Goal: Transaction & Acquisition: Purchase product/service

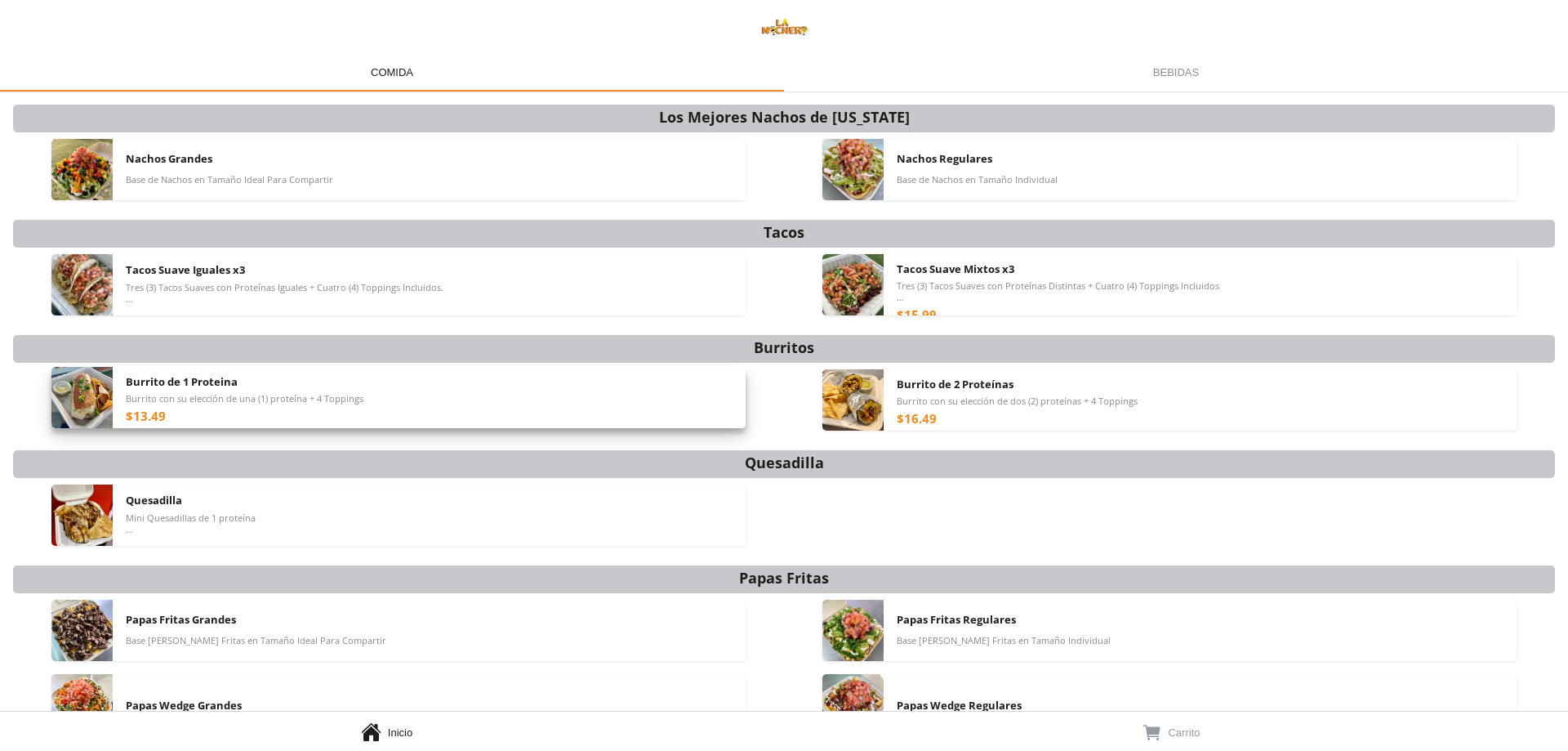
click at [349, 415] on div "Burrito de 1 Proteina Burrito con su elección de una (1) proteína + 4 Toppings …" at bounding box center [429, 397] width 606 height 61
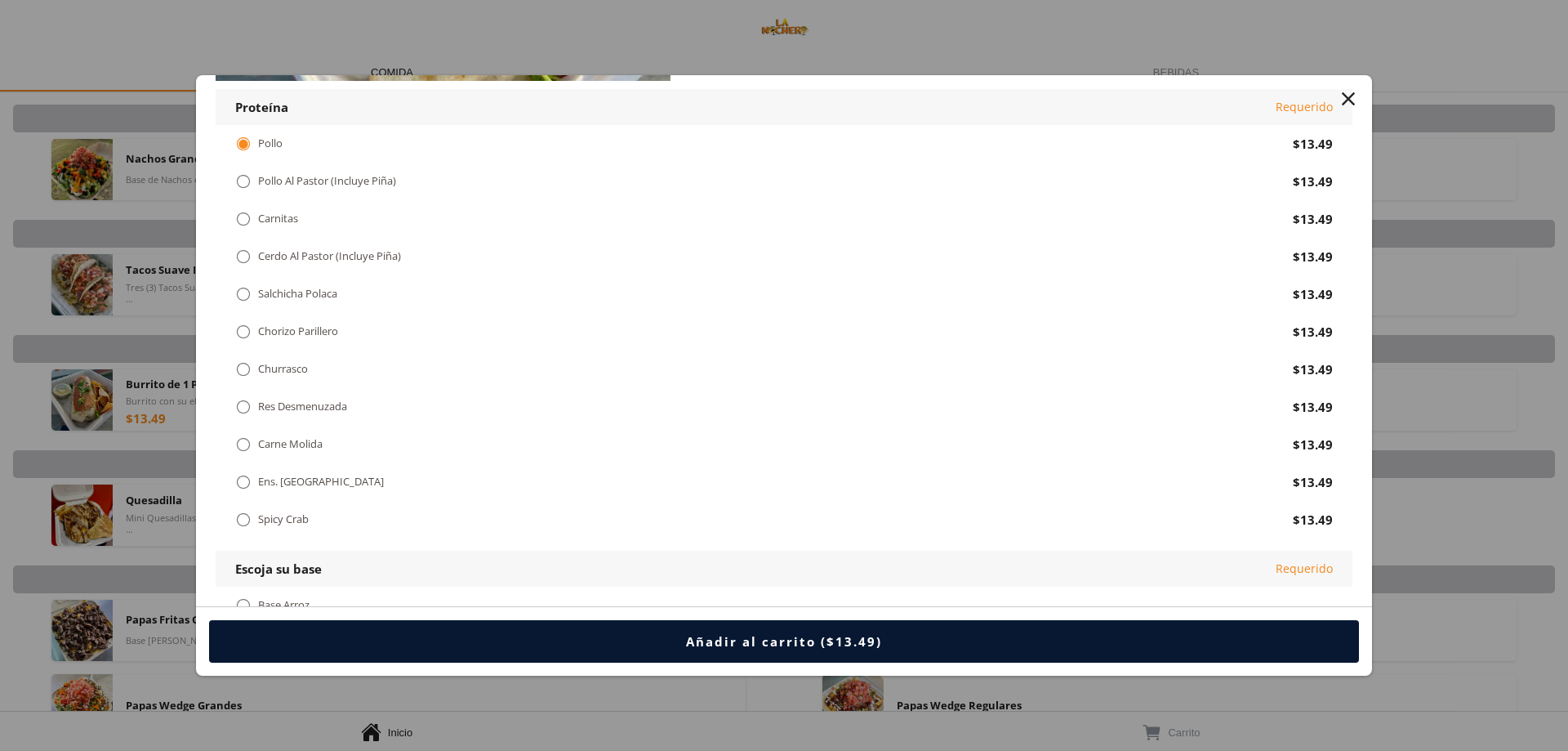
scroll to position [245, 0]
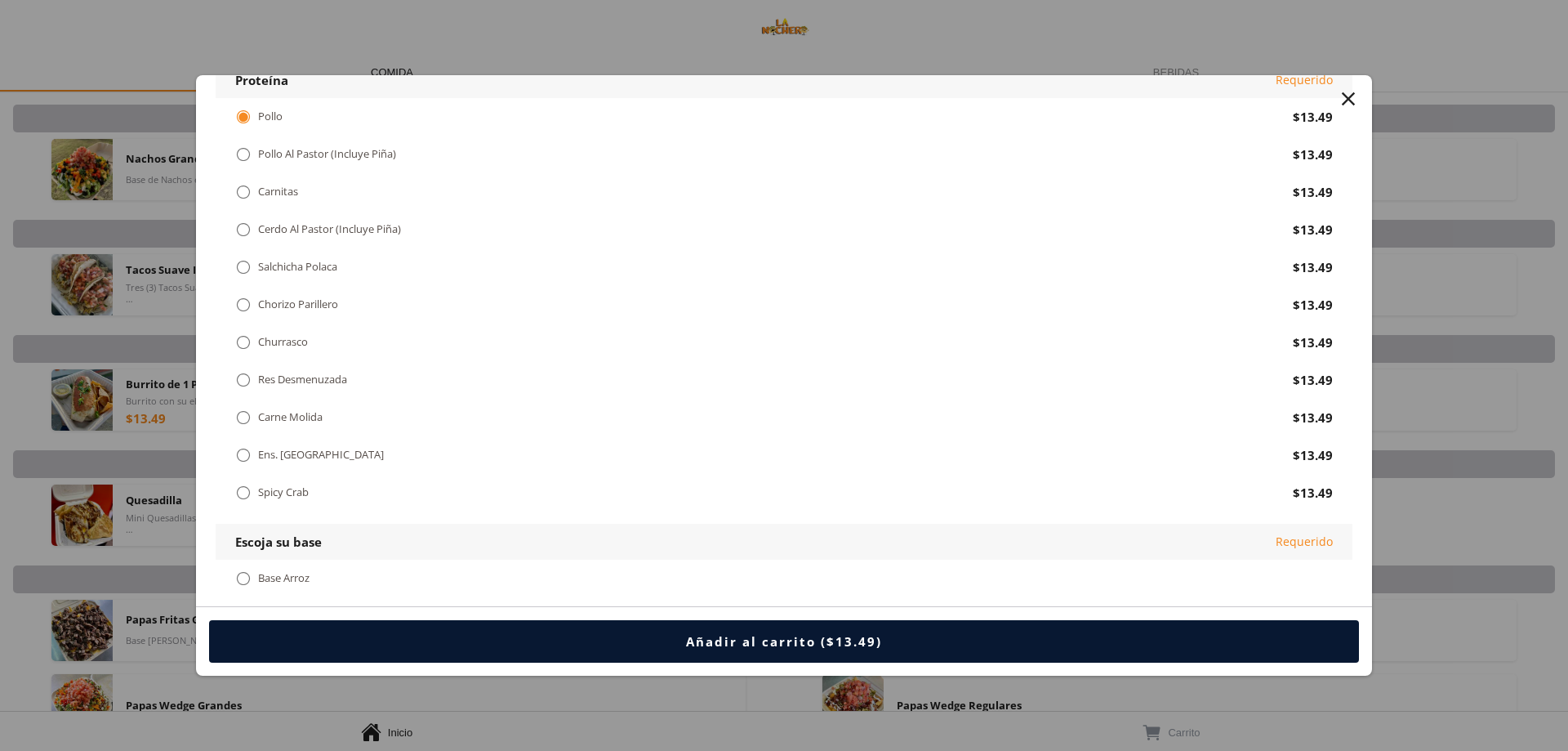
click at [359, 413] on div " Carne Molida" at bounding box center [757, 417] width 1044 height 18
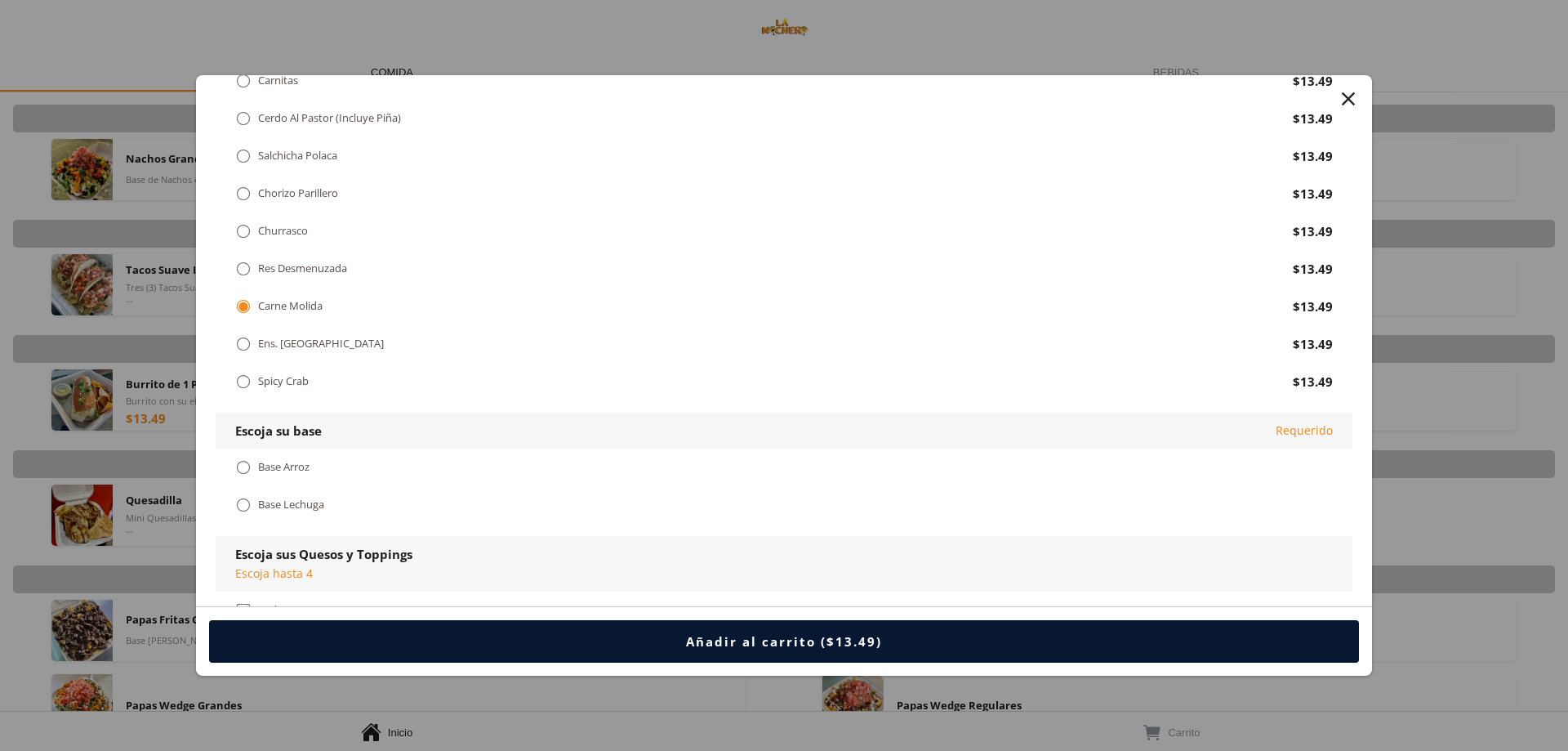
scroll to position [490, 0]
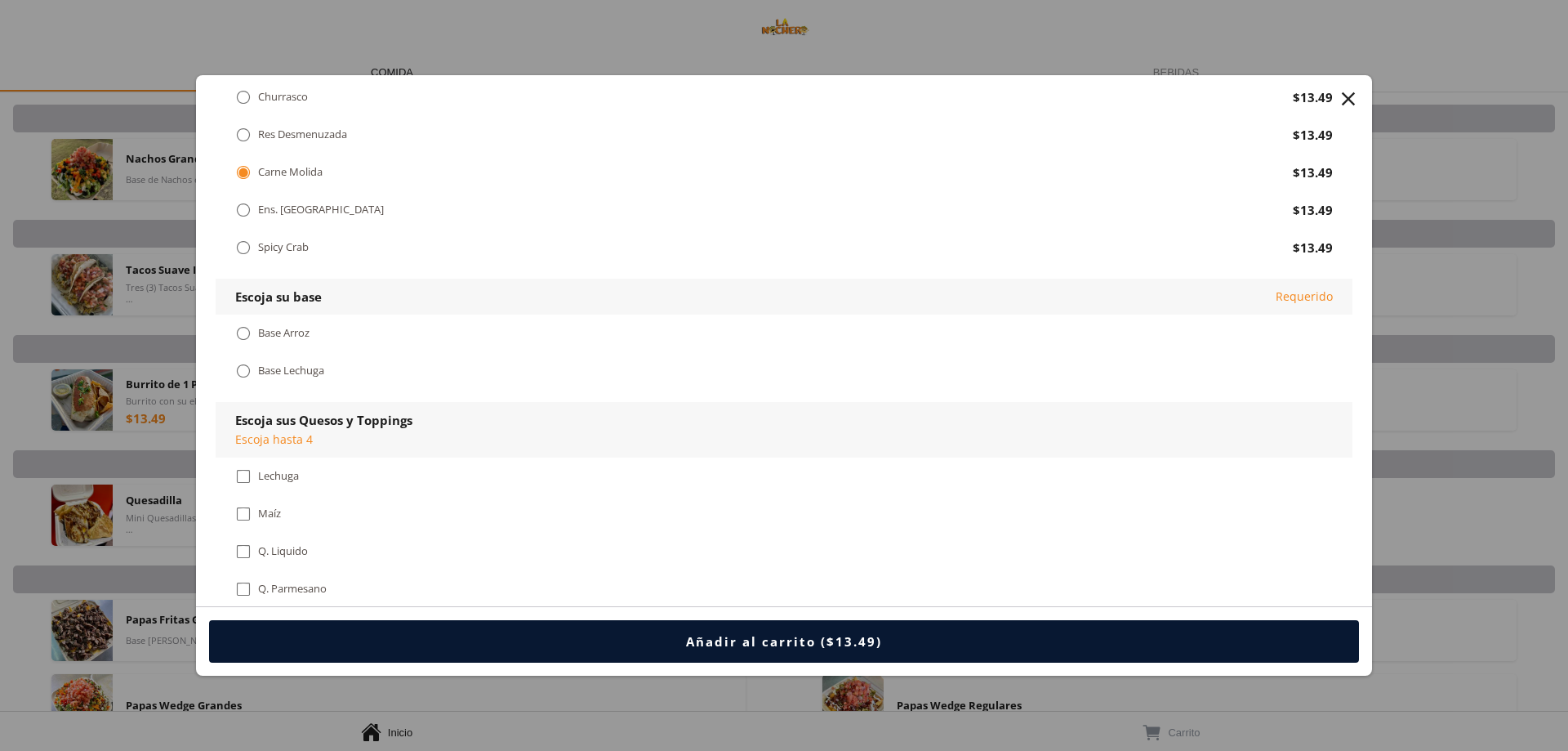
click at [303, 330] on div "Base Arroz" at bounding box center [284, 333] width 51 height 14
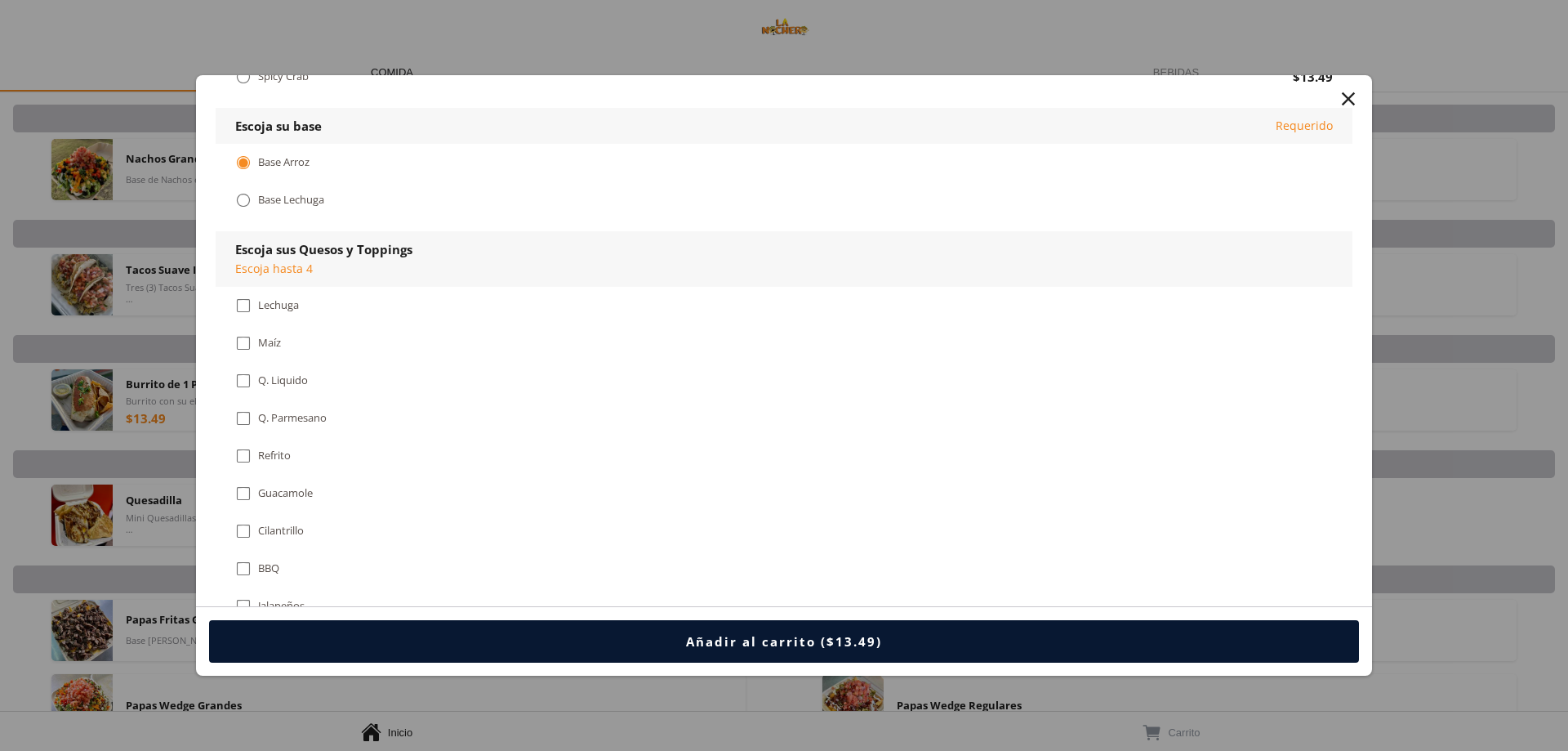
scroll to position [654, 0]
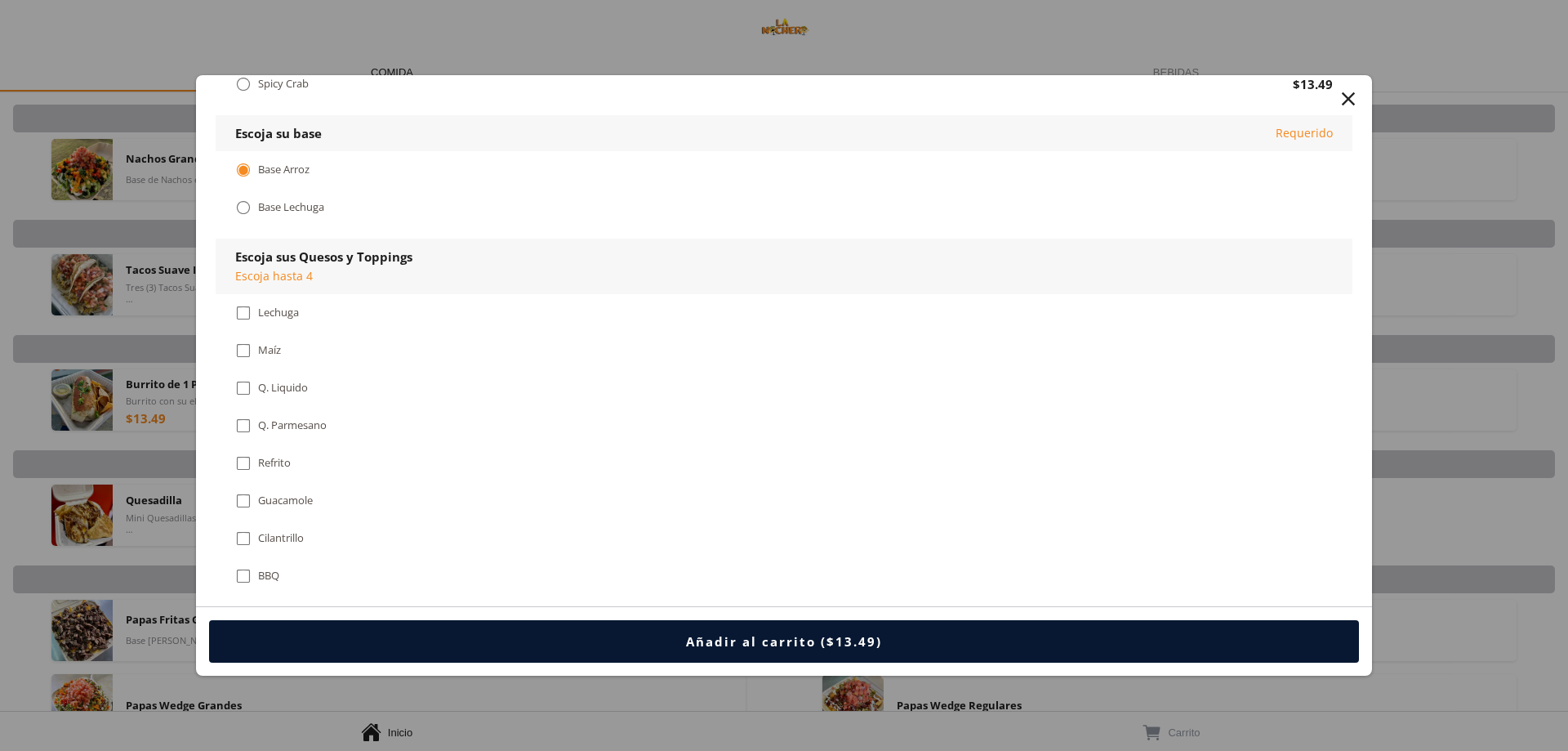
click at [280, 318] on div "Lechuga" at bounding box center [279, 312] width 41 height 14
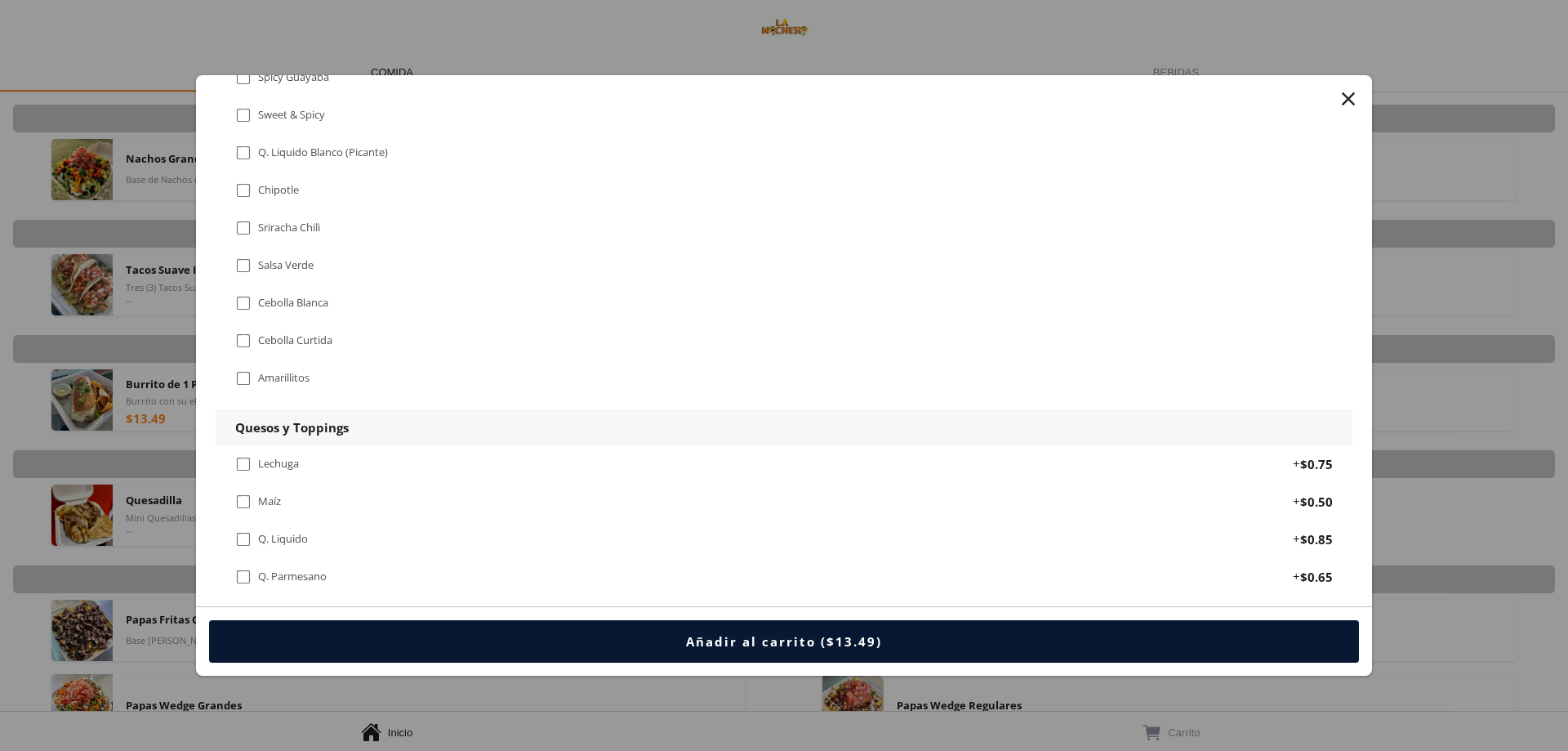
scroll to position [1634, 0]
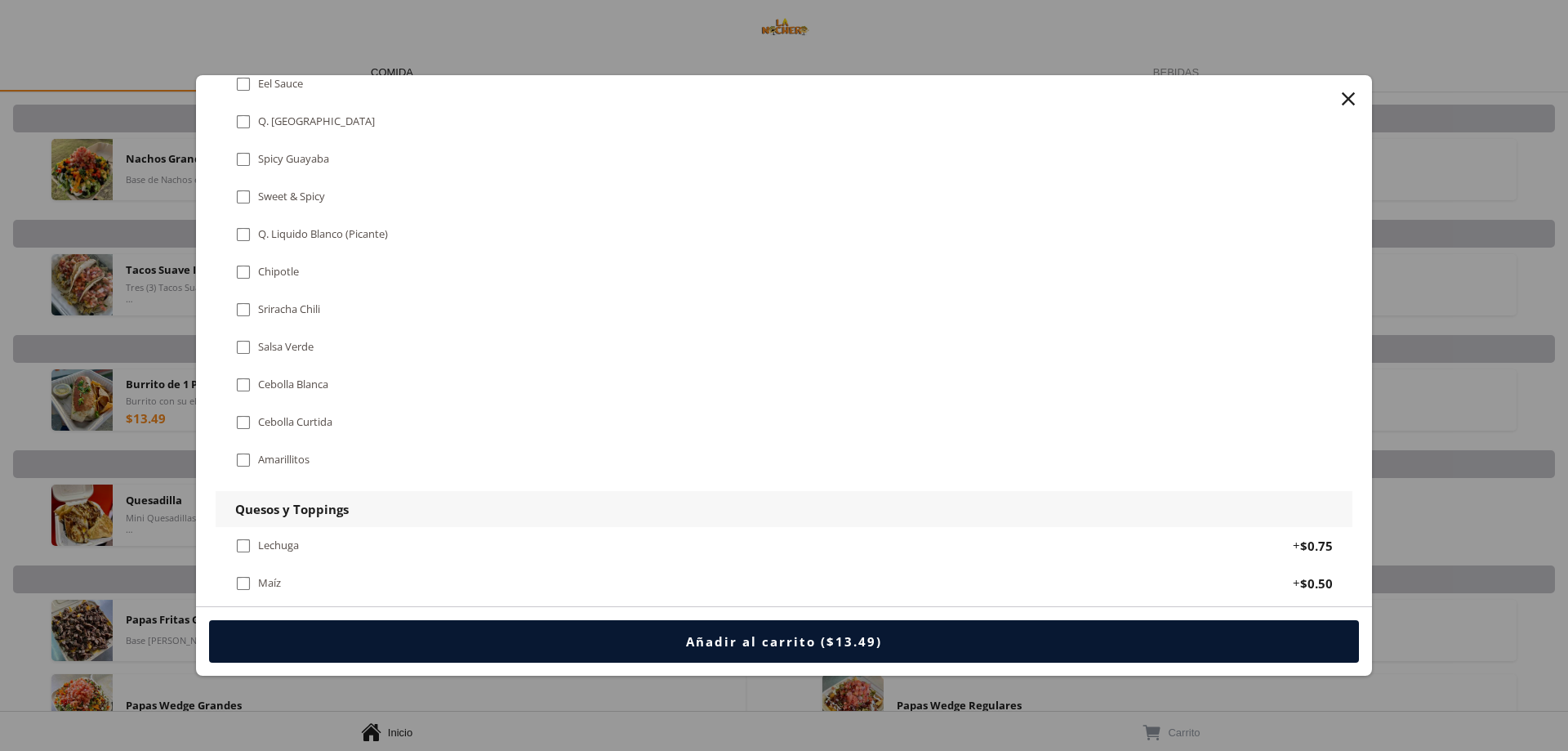
click at [266, 263] on div " Chipotle" at bounding box center [270, 272] width 70 height 18
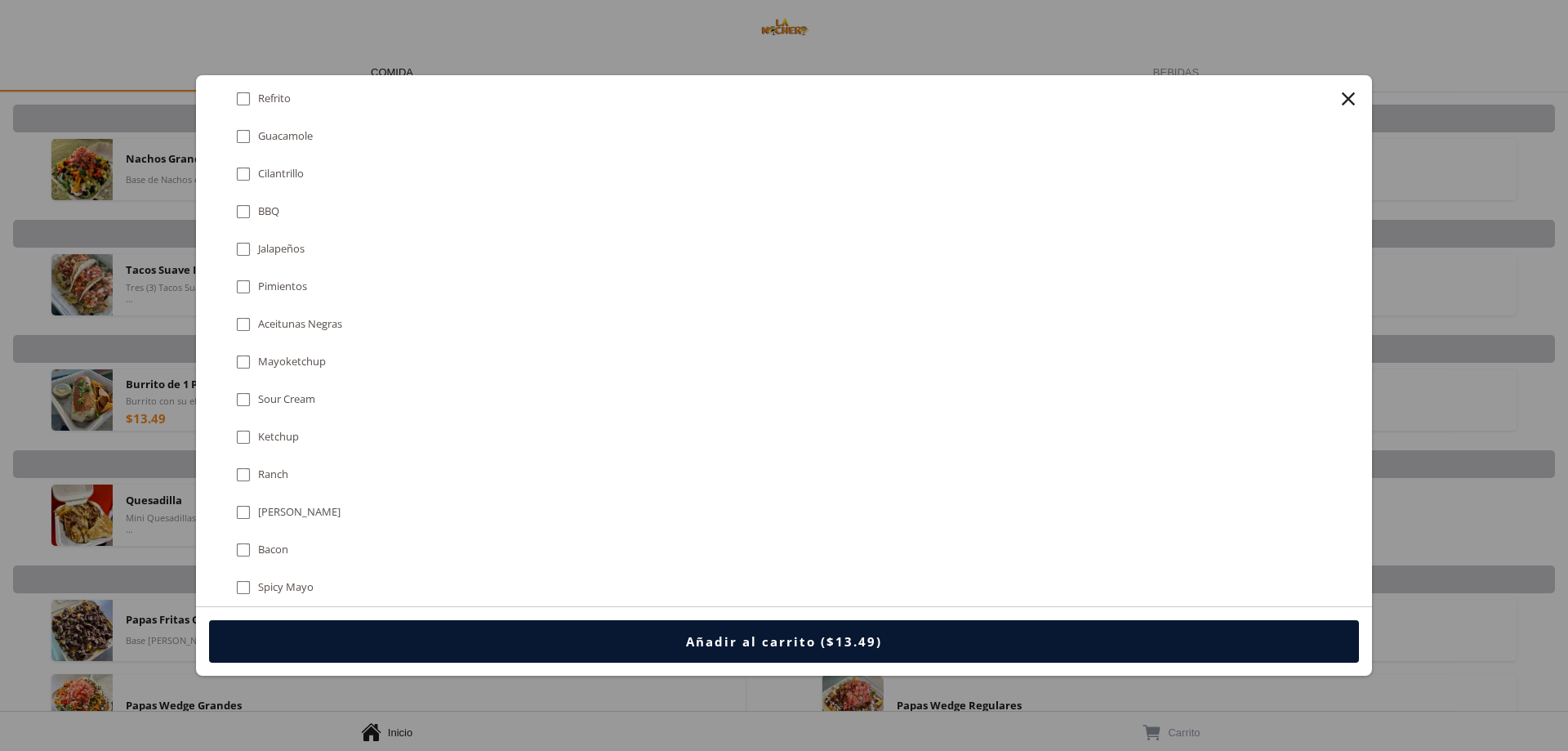
scroll to position [958, 0]
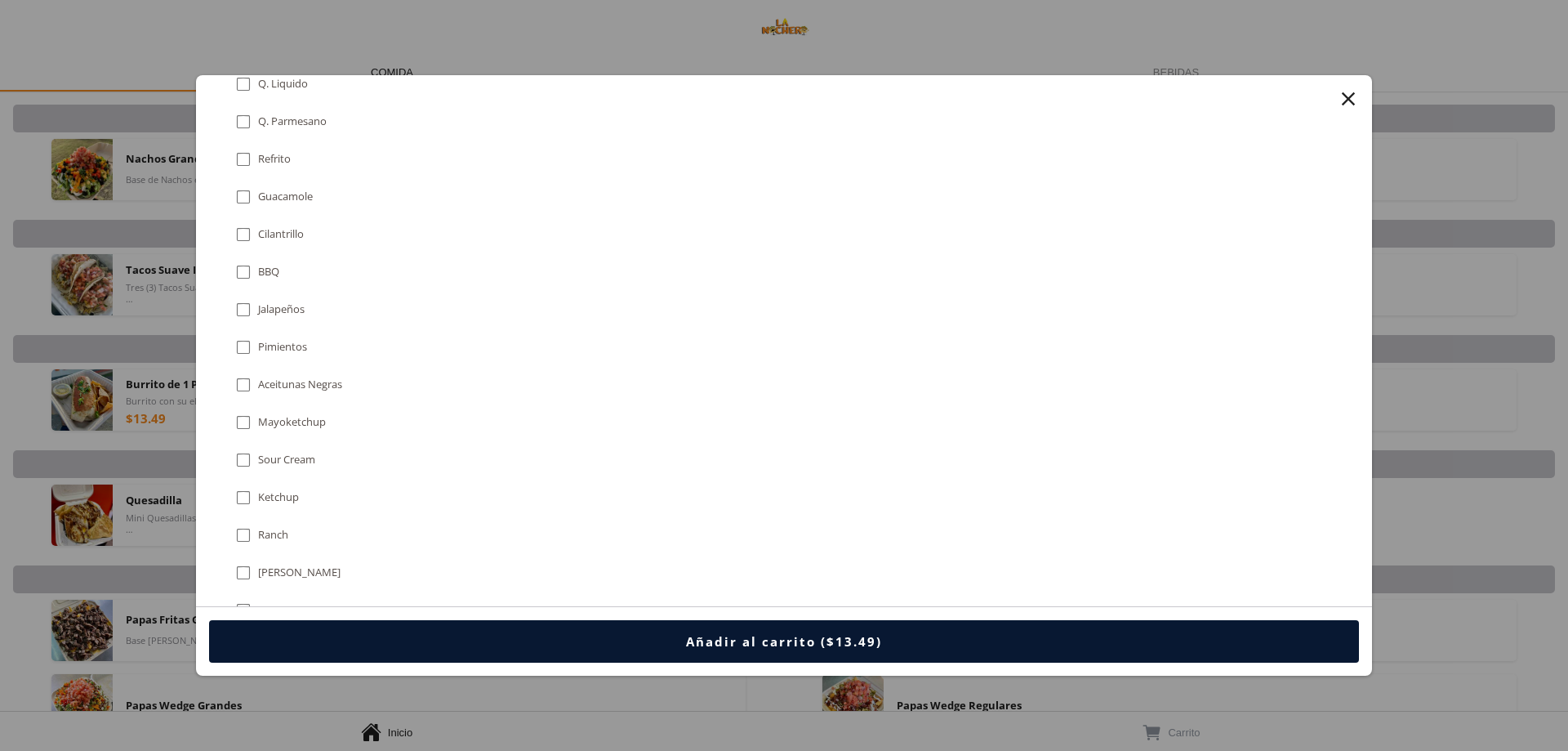
click at [1345, 91] on div "" at bounding box center [1348, 99] width 23 height 23
